Goal: Information Seeking & Learning: Learn about a topic

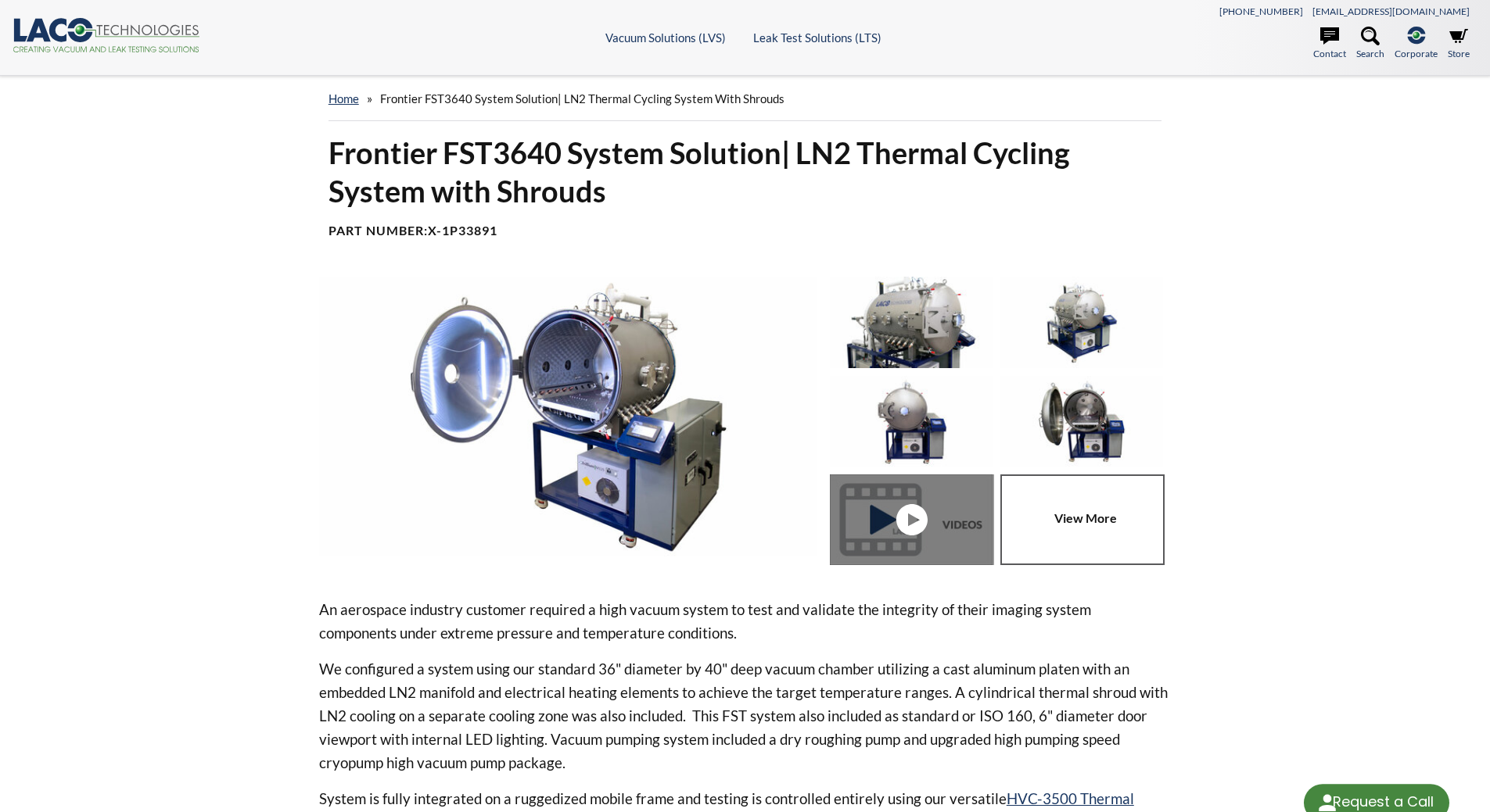
select select "Language Translate Widget"
click at [342, 98] on link "home" at bounding box center [344, 99] width 31 height 14
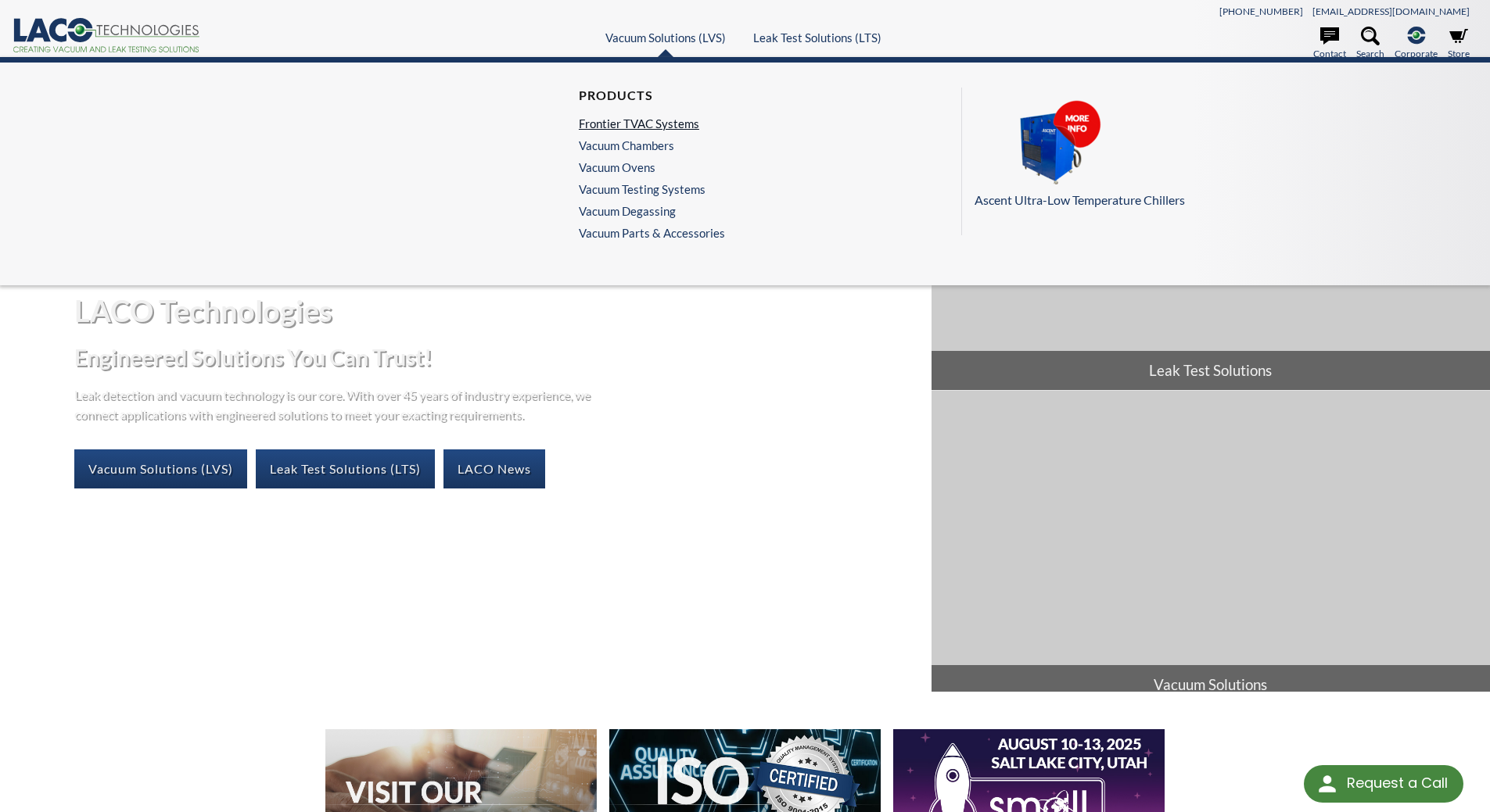
click at [660, 120] on link "Frontier TVAC Systems" at bounding box center [648, 123] width 139 height 14
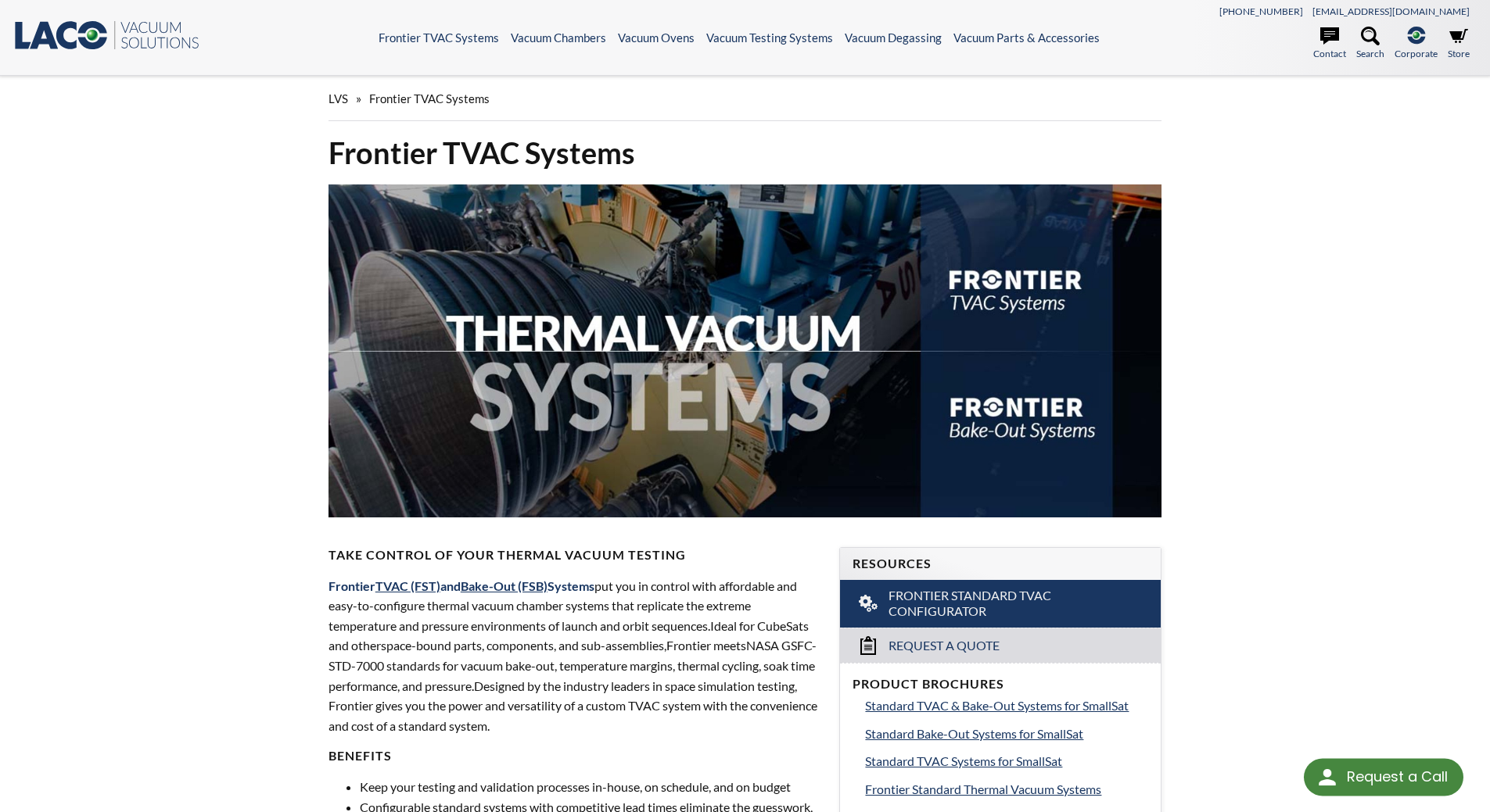
select select "Language Translate Widget"
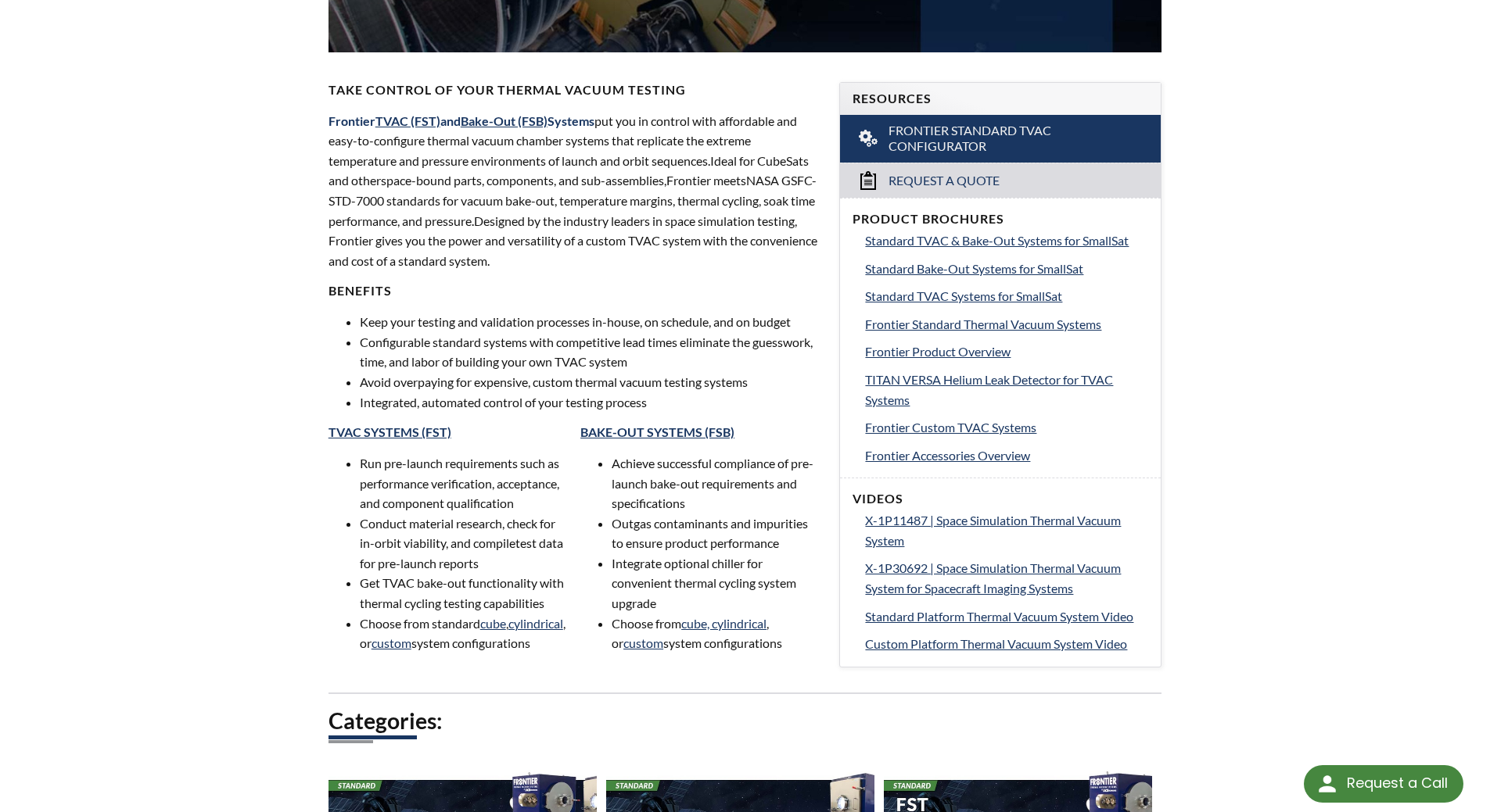
scroll to position [547, 0]
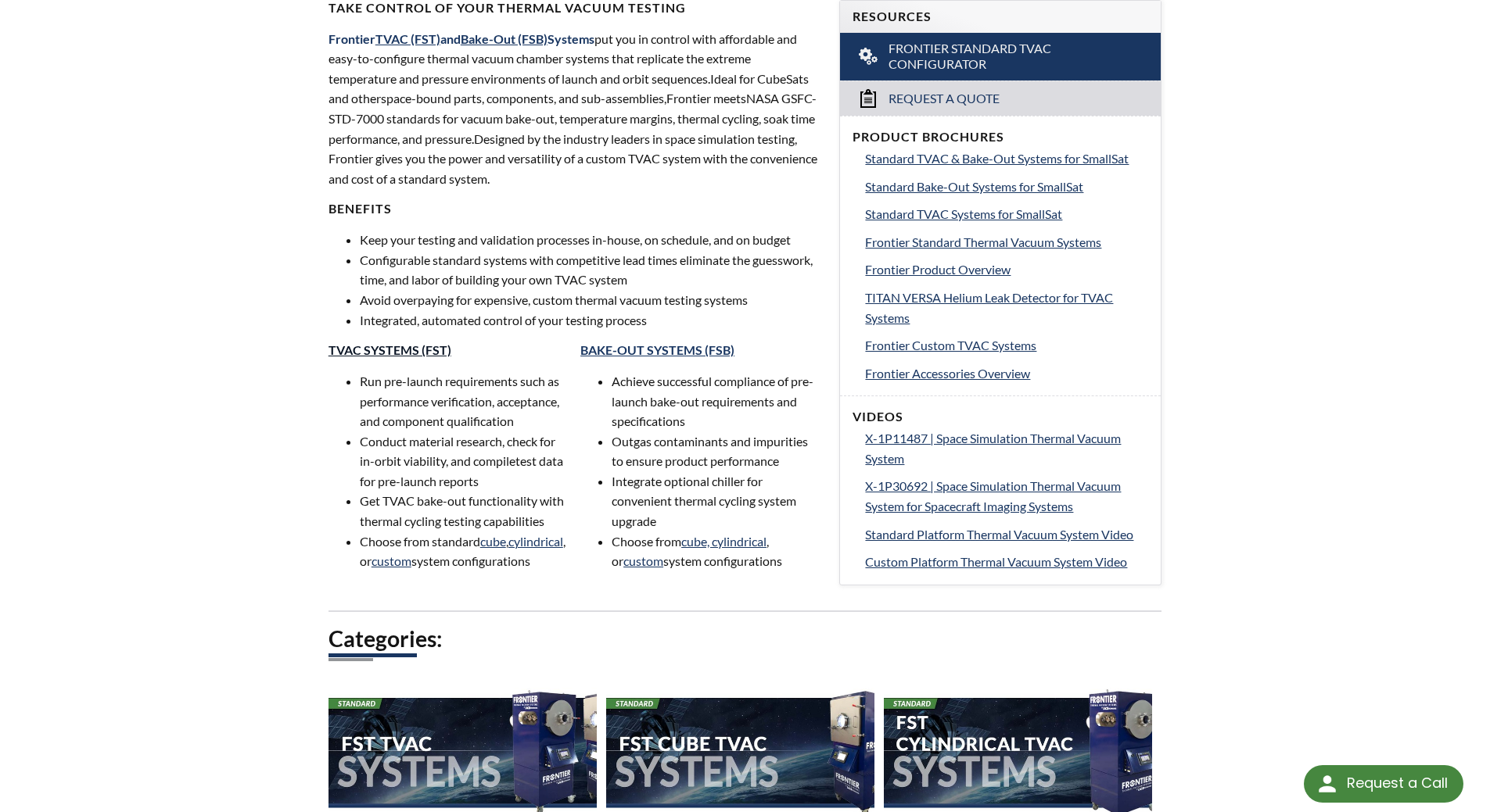
click at [344, 349] on link "TVAC SYSTEMS (FST)" at bounding box center [390, 350] width 122 height 15
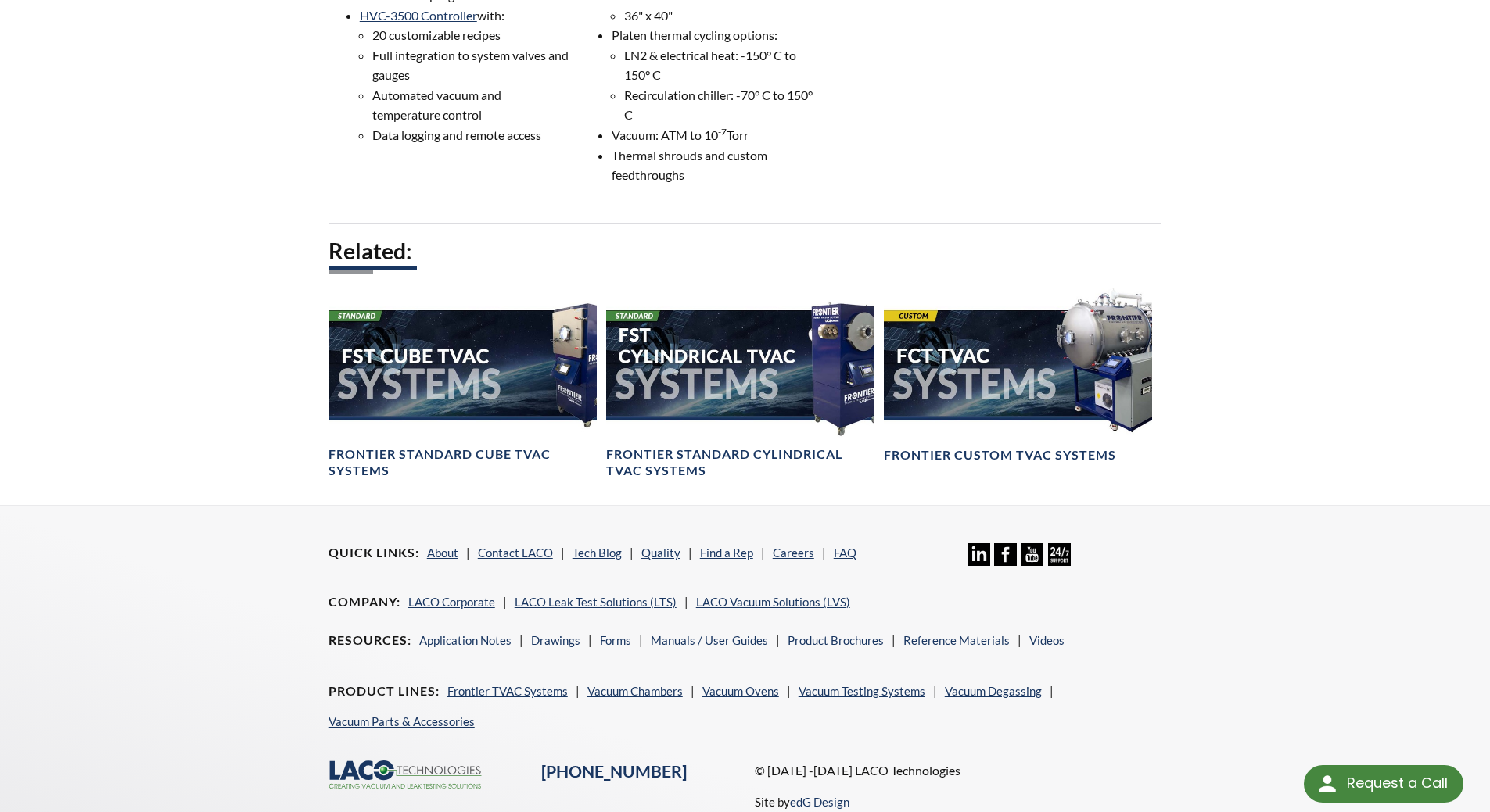
scroll to position [966, 0]
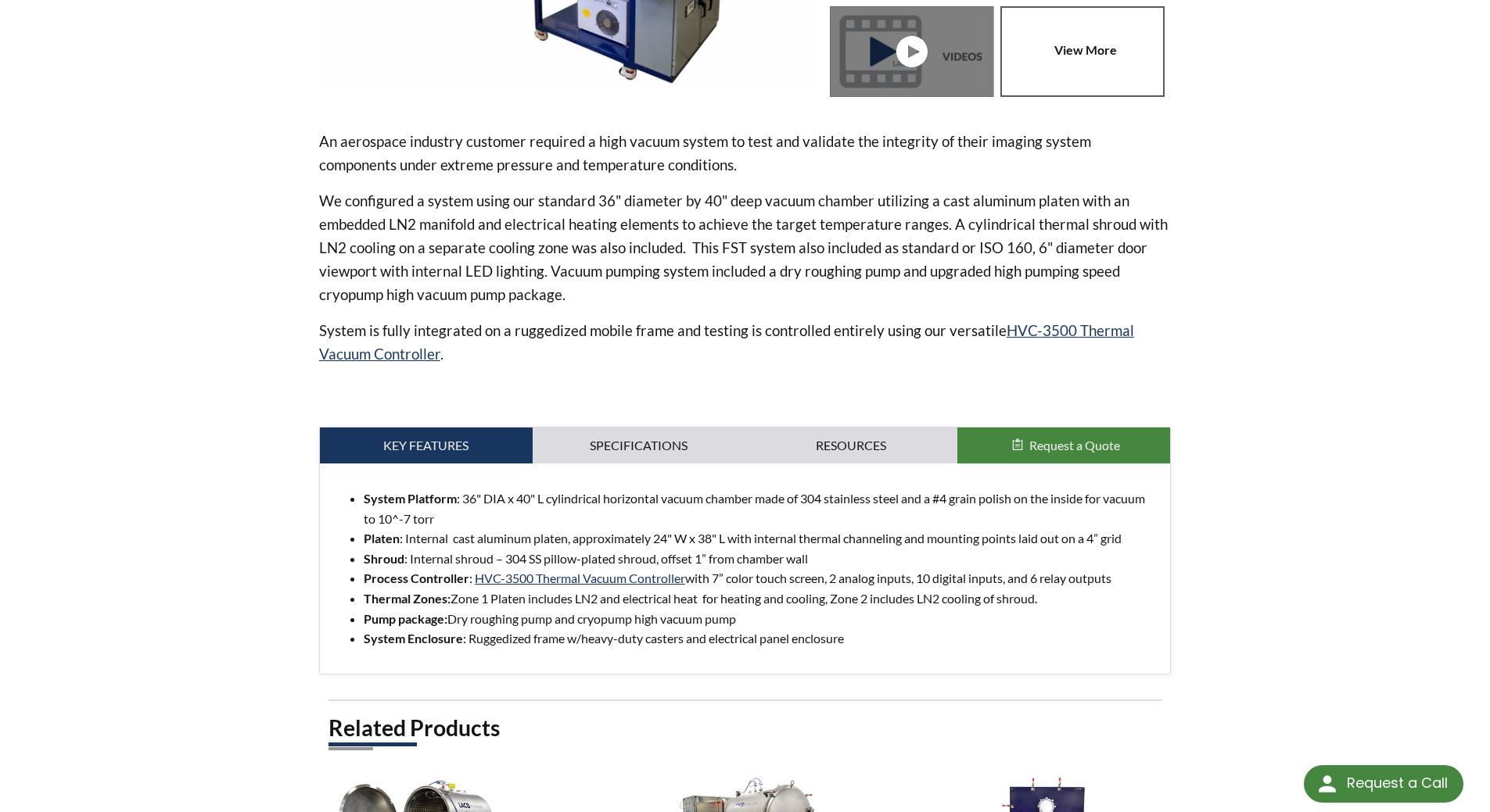
scroll to position [468, 0]
click at [668, 468] on div "System Platform : 36" DIA x 40" L cylindrical horizontal vacuum chamber made of…" at bounding box center [745, 567] width 851 height 210
click at [669, 453] on link "Specifications" at bounding box center [639, 444] width 212 height 36
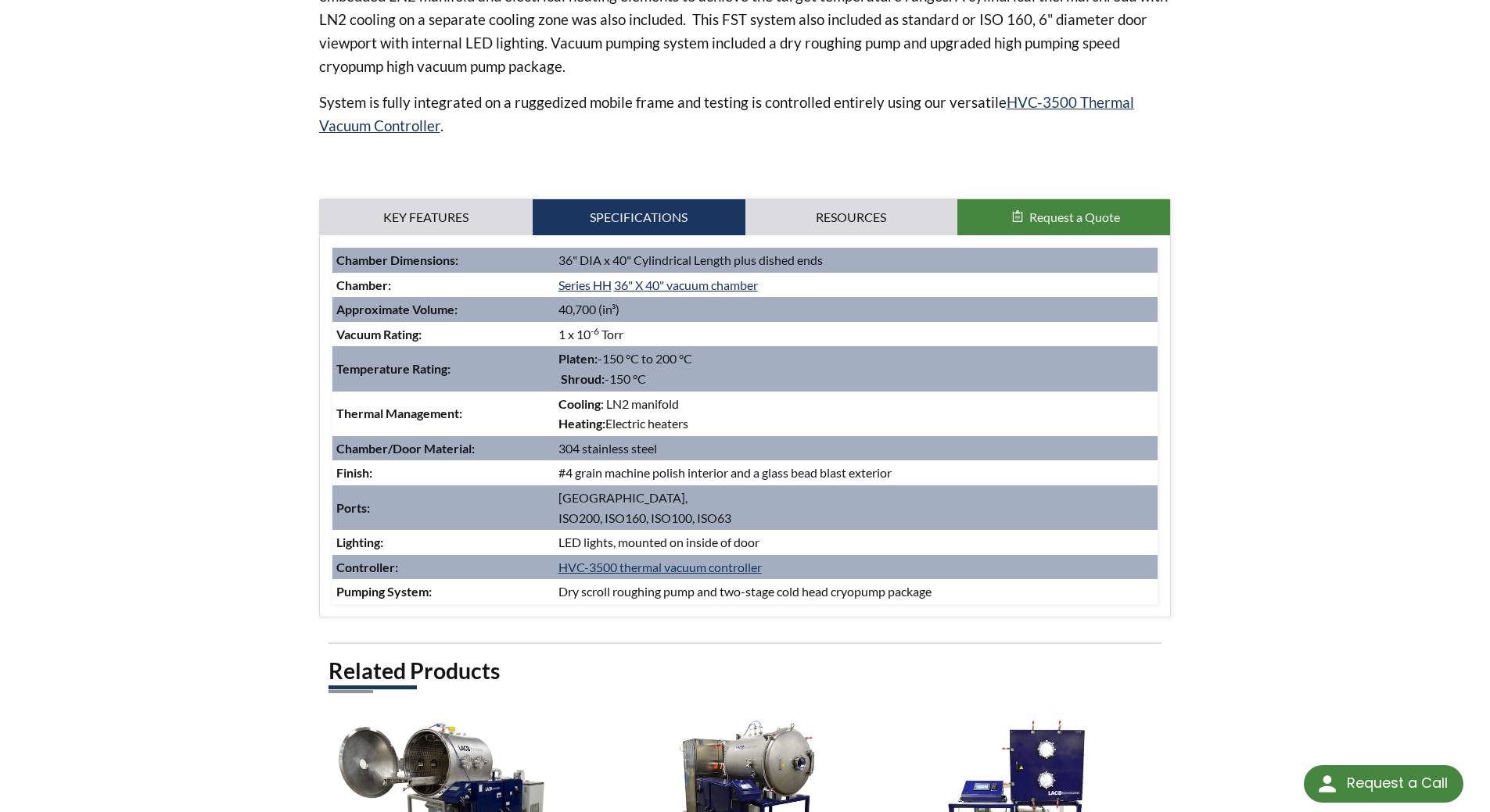
scroll to position [669, 0]
